Goal: Check status

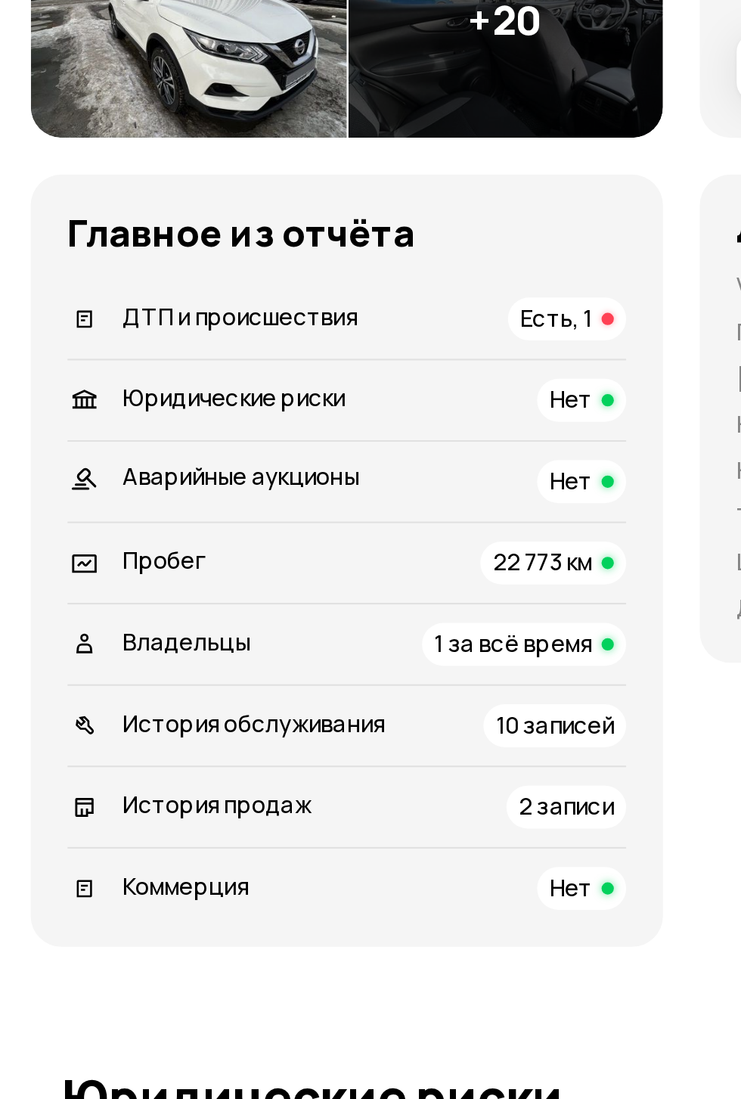
scroll to position [45, 0]
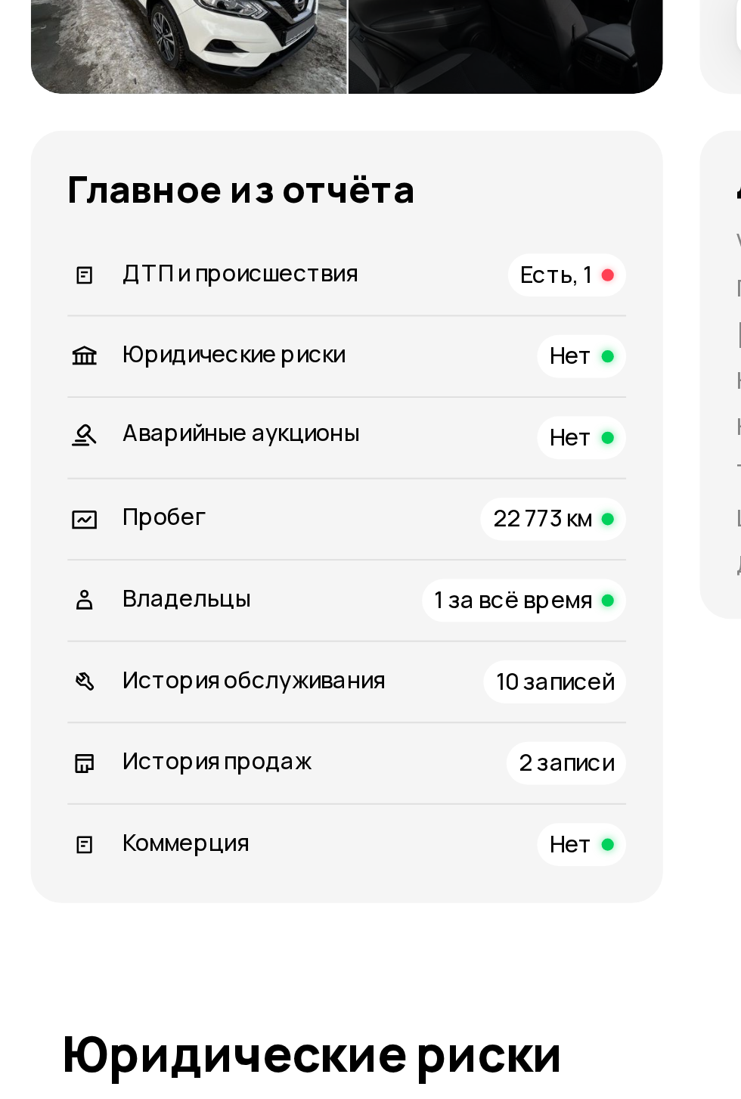
click at [283, 647] on div "ДТП и происшествия Есть, 1" at bounding box center [170, 636] width 275 height 21
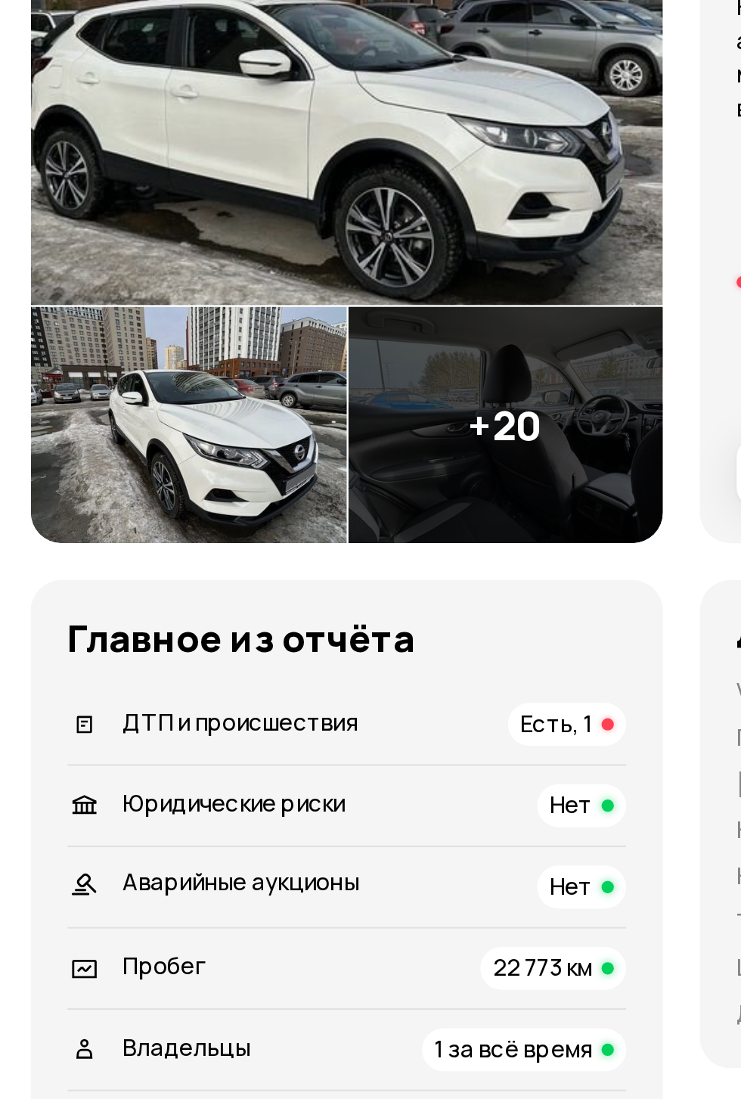
scroll to position [222, 0]
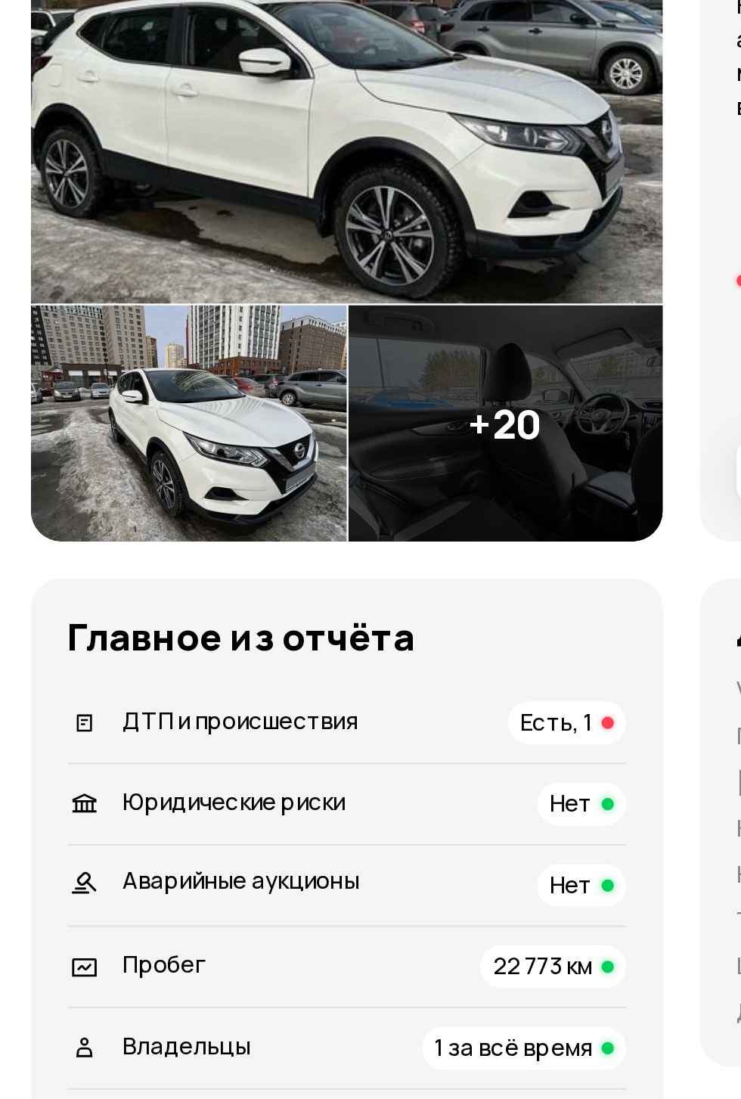
click at [229, 470] on div "ДТП и происшествия Есть, 1" at bounding box center [170, 459] width 275 height 21
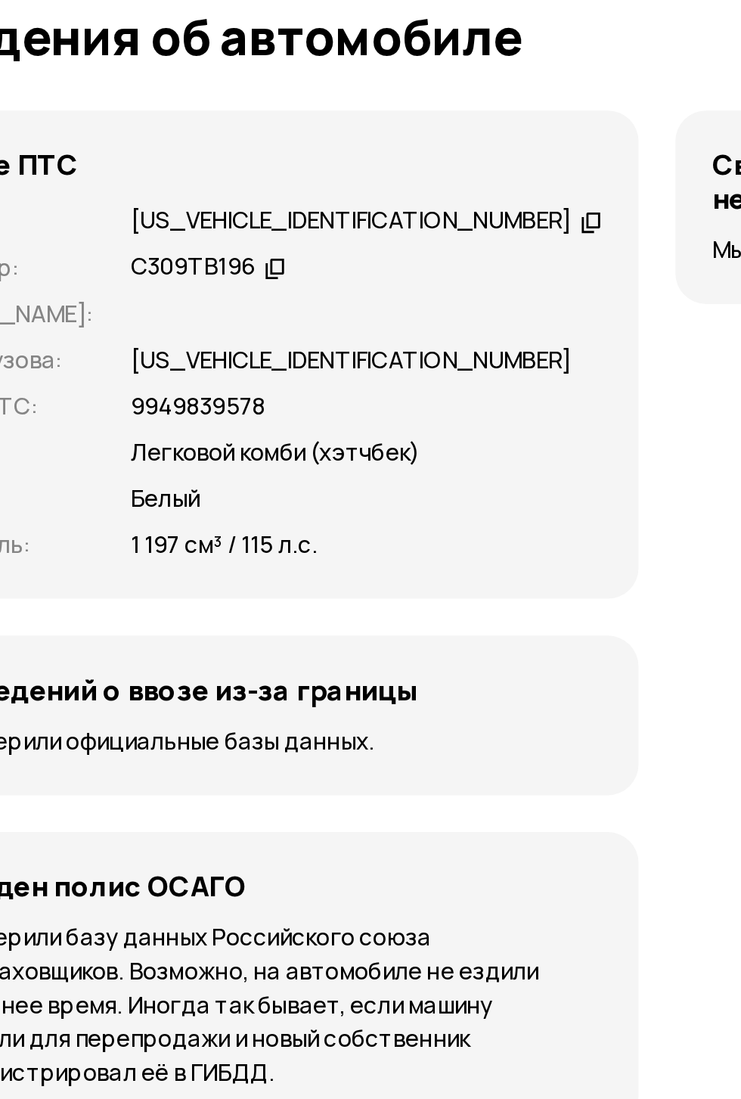
scroll to position [5084, 0]
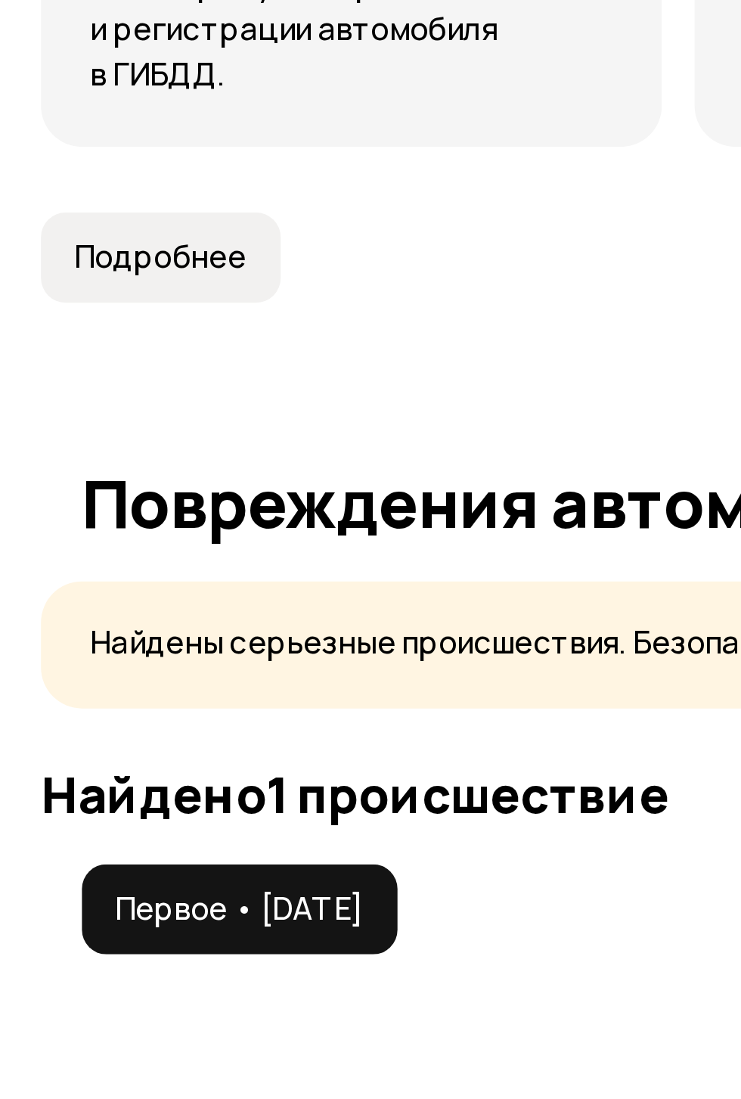
scroll to position [842, 0]
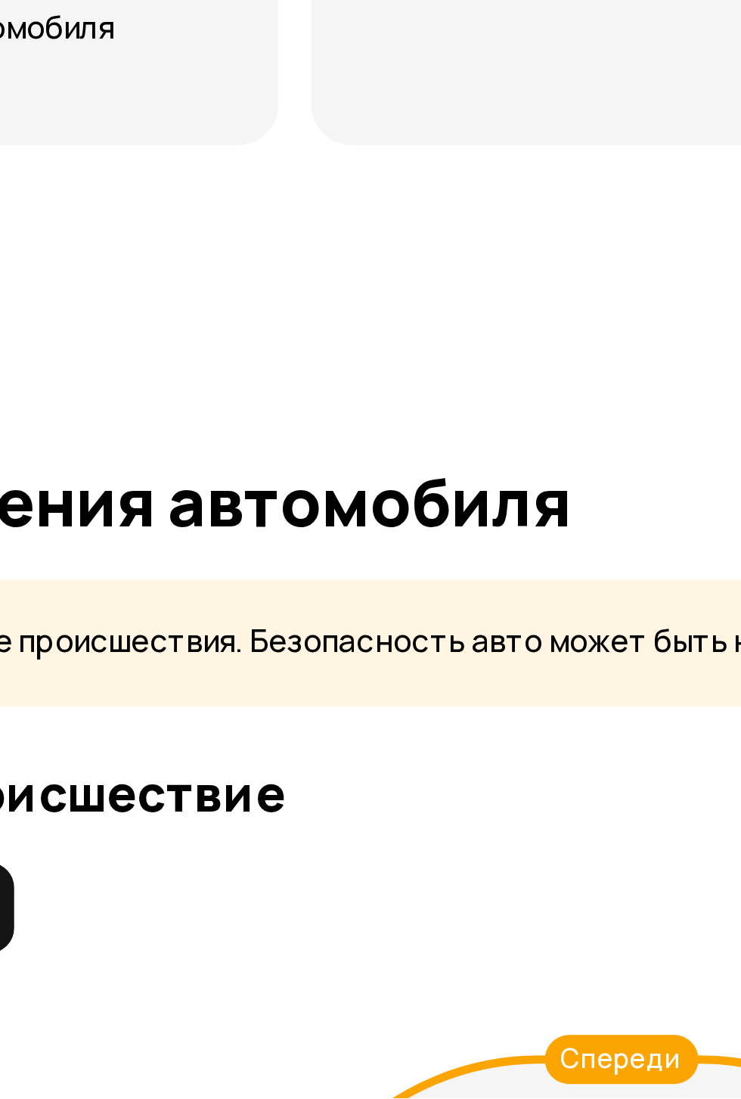
click at [213, 939] on p "Найдены серьезные происшествия. Безопасность авто может быть нарушена" at bounding box center [370, 931] width 675 height 16
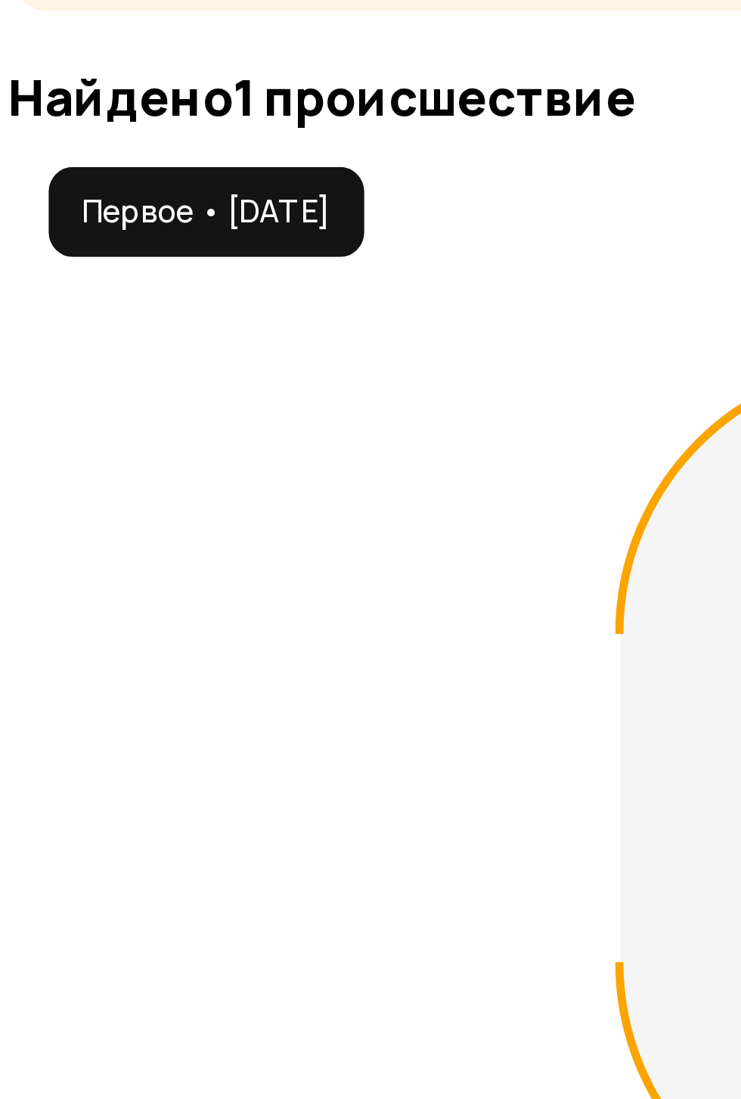
scroll to position [1246, 0]
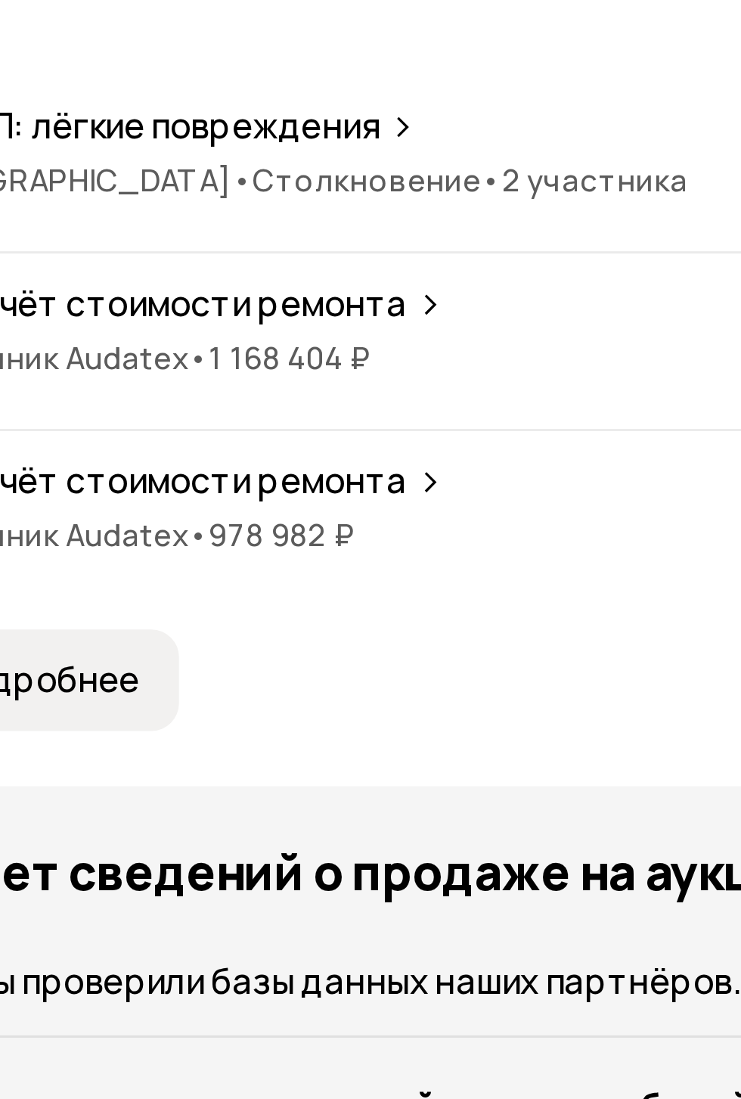
scroll to position [1642, 0]
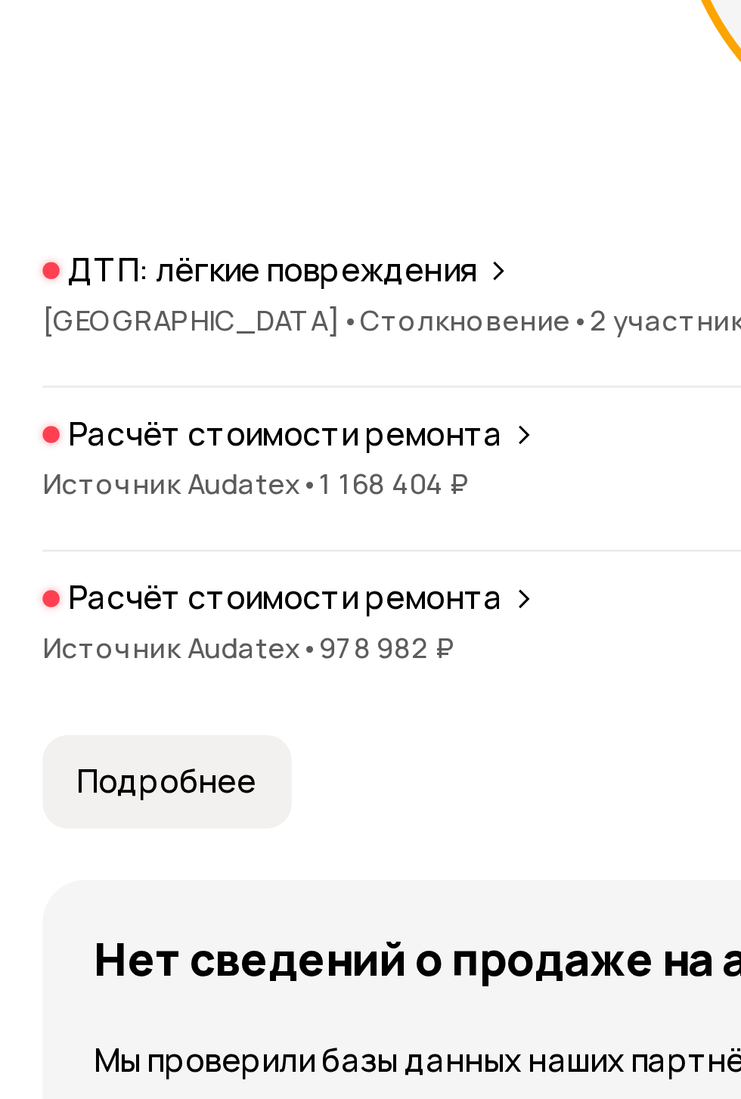
click at [61, 834] on span "Подробнее" at bounding box center [59, 825] width 64 height 15
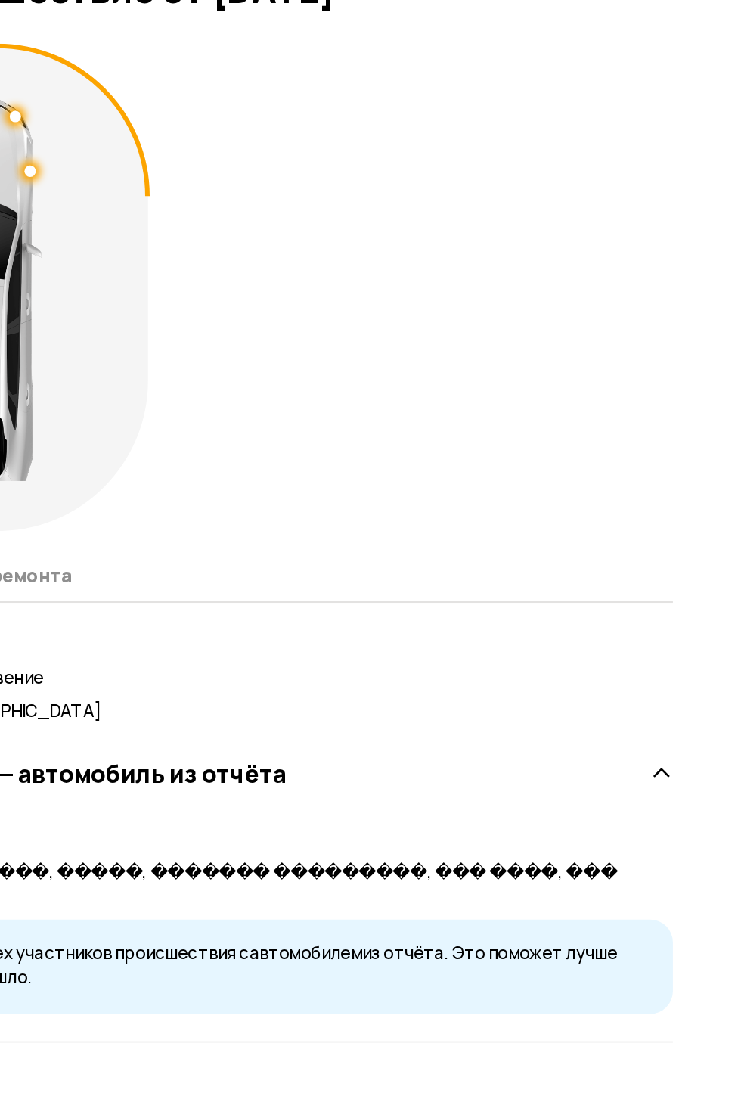
click at [692, 560] on icon at bounding box center [688, 561] width 15 height 15
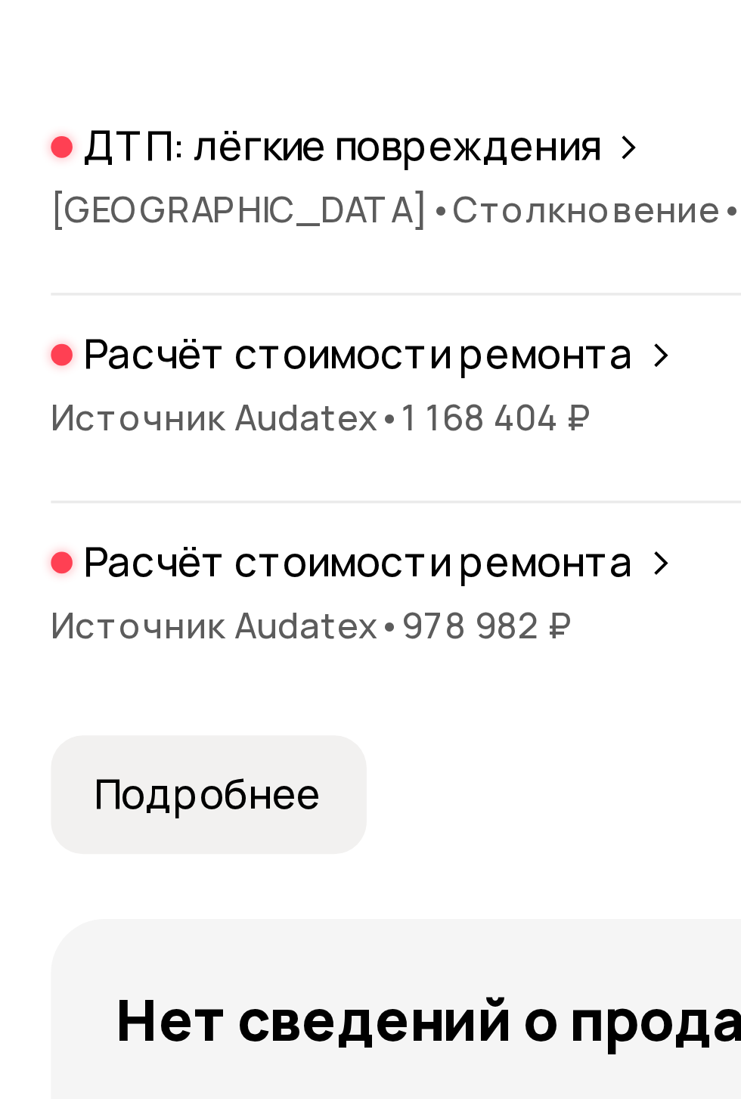
scroll to position [1711, 0]
